Goal: Information Seeking & Learning: Learn about a topic

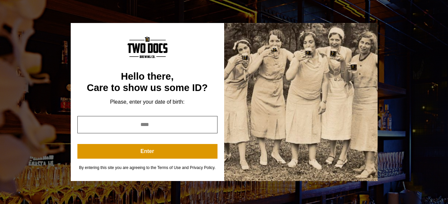
click at [173, 125] on input "year" at bounding box center [147, 124] width 140 height 17
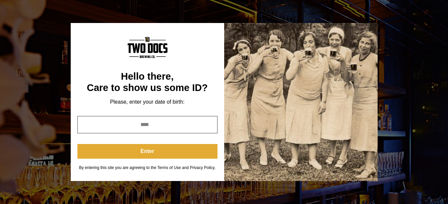
type input "****"
click at [169, 151] on button "Enter" at bounding box center [147, 151] width 140 height 15
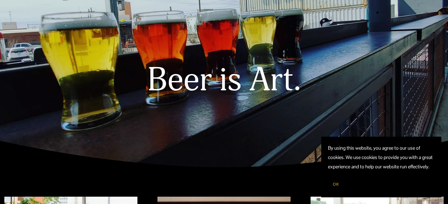
click at [169, 151] on div at bounding box center [224, 46] width 448 height 243
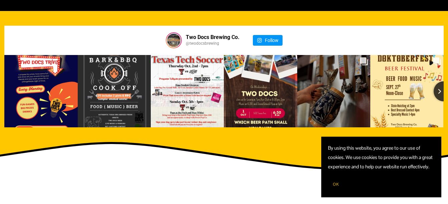
scroll to position [746, 0]
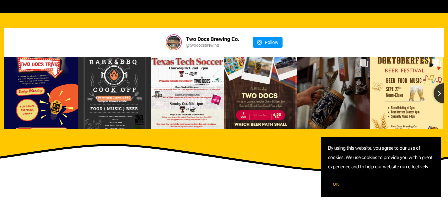
click at [333, 186] on span "OK" at bounding box center [336, 184] width 6 height 5
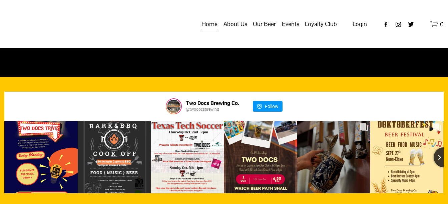
scroll to position [627, 0]
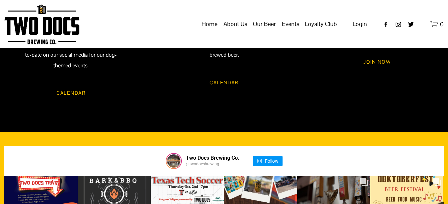
click at [0, 0] on span "Calendar" at bounding box center [0, 0] width 0 height 0
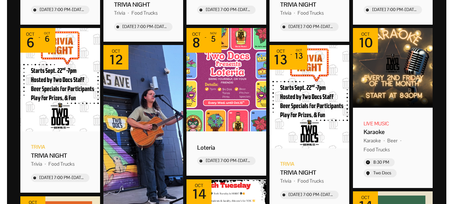
scroll to position [261, 0]
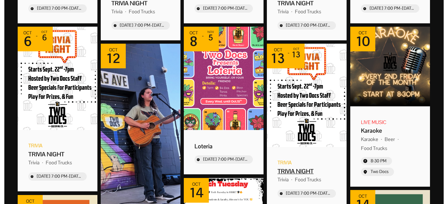
click at [296, 172] on div "TRIVIA NIGHT" at bounding box center [306, 171] width 58 height 8
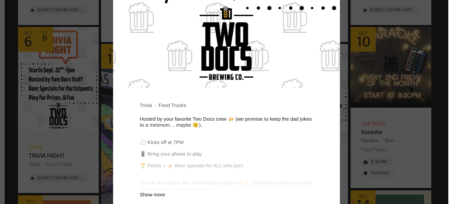
scroll to position [296, 0]
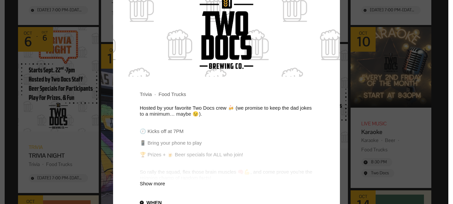
click at [147, 186] on div "Show more" at bounding box center [226, 184] width 173 height 6
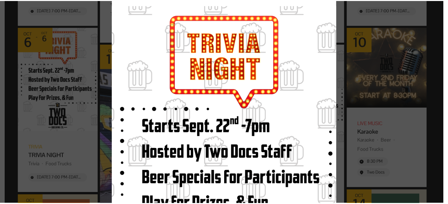
scroll to position [0, 0]
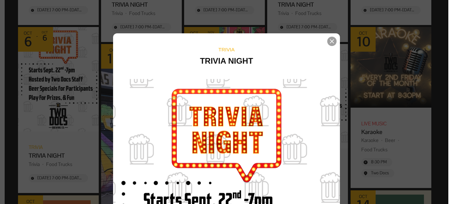
click at [330, 39] on div "Event details popup" at bounding box center [331, 41] width 9 height 9
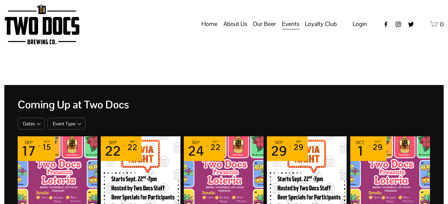
click at [258, 30] on span "Our Beer" at bounding box center [264, 23] width 23 height 11
click at [227, 154] on img "Event: Loteria" at bounding box center [224, 187] width 80 height 103
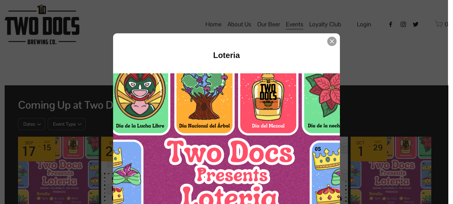
click at [330, 42] on icon "Event details popup" at bounding box center [332, 41] width 4 height 4
